Goal: Task Accomplishment & Management: Manage account settings

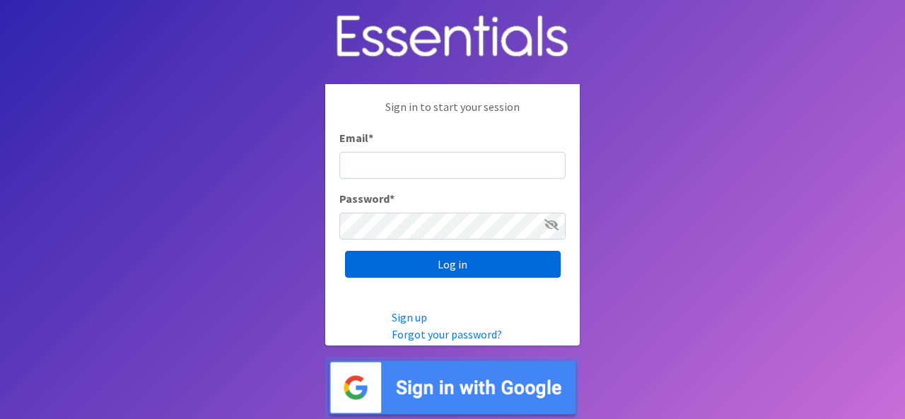
type input "[EMAIL_ADDRESS][DOMAIN_NAME]"
click at [433, 265] on input "Log in" at bounding box center [453, 264] width 216 height 27
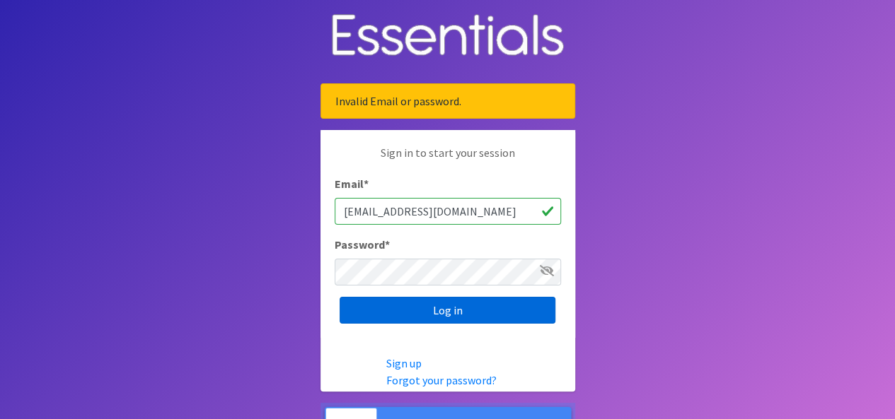
click at [429, 298] on input "Log in" at bounding box center [447, 310] width 216 height 27
click at [426, 312] on input "Log in" at bounding box center [447, 310] width 216 height 27
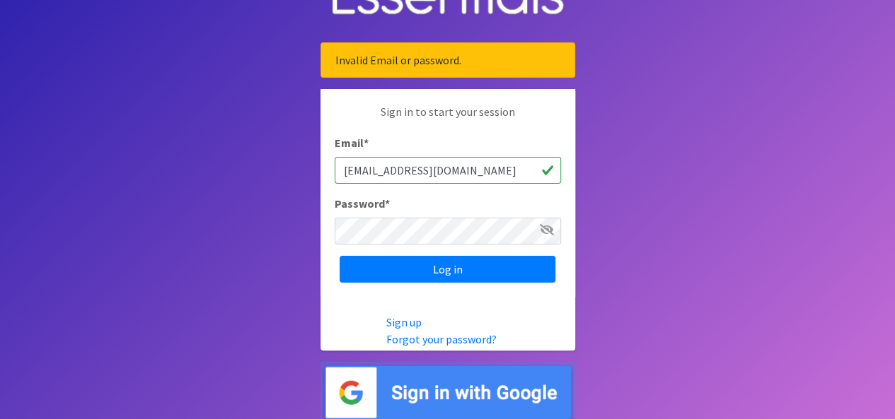
scroll to position [44, 0]
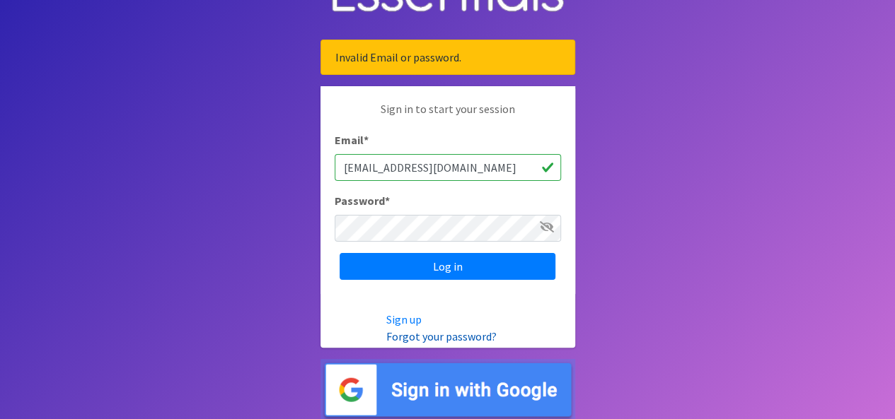
click at [424, 330] on link "Forgot your password?" at bounding box center [441, 337] width 110 height 14
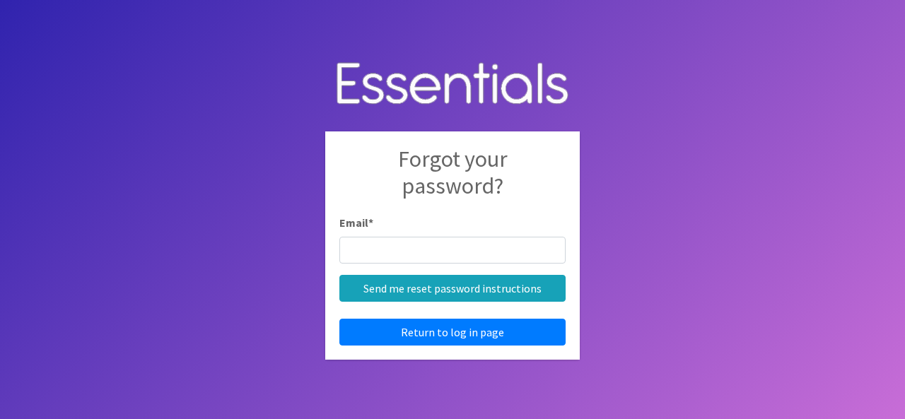
type input "[EMAIL_ADDRESS][DOMAIN_NAME]"
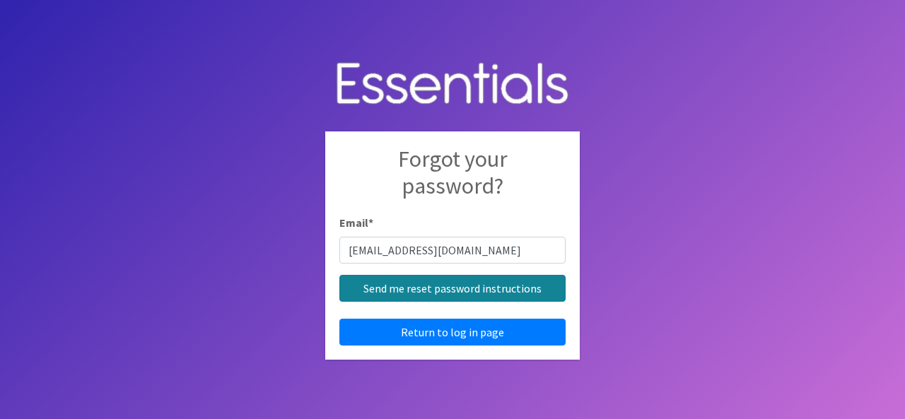
click at [442, 296] on input "Send me reset password instructions" at bounding box center [452, 288] width 226 height 27
